Goal: Use online tool/utility

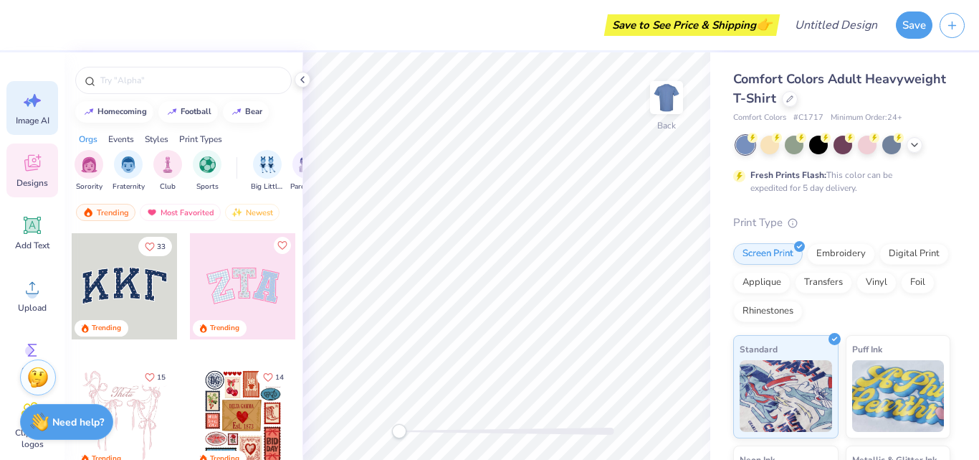
click at [34, 99] on icon at bounding box center [35, 100] width 12 height 13
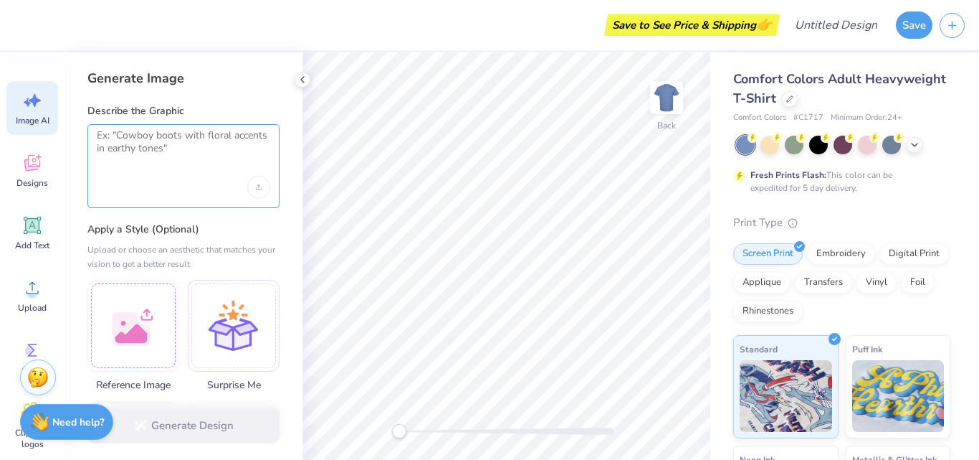
drag, startPoint x: 168, startPoint y: 148, endPoint x: 83, endPoint y: 144, distance: 85.4
click at [83, 144] on div "Generate Image Describe the Graphic Apply a Style (Optional) Upload or choose a…" at bounding box center [184, 255] width 238 height 407
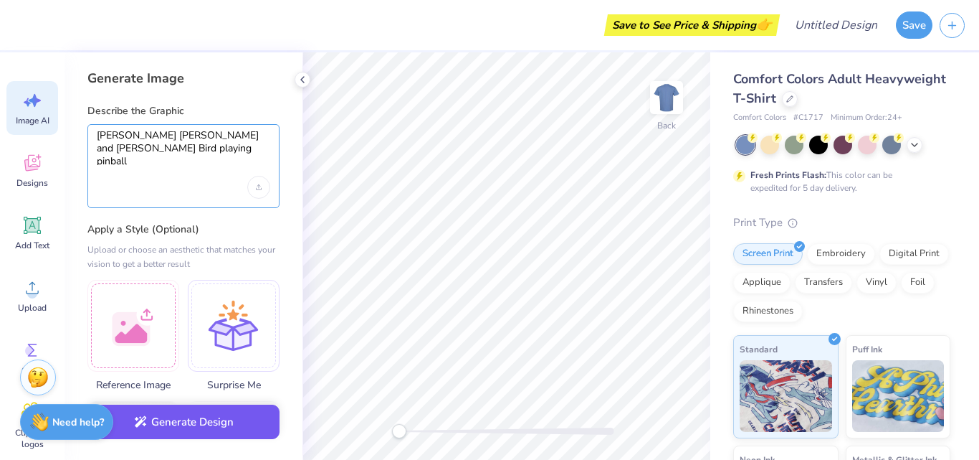
type textarea "[PERSON_NAME] [PERSON_NAME] and [PERSON_NAME] Bird playing pinball"
click at [176, 424] on button "Generate Design" at bounding box center [183, 421] width 192 height 35
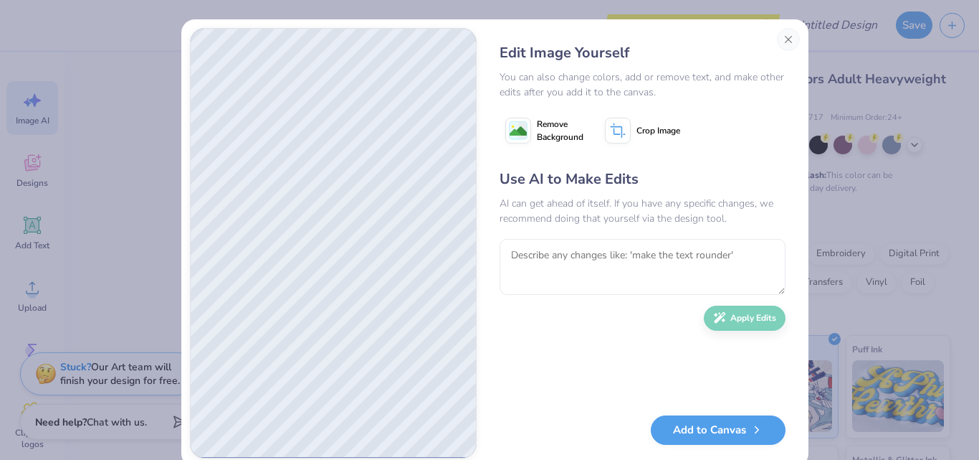
scroll to position [27, 0]
